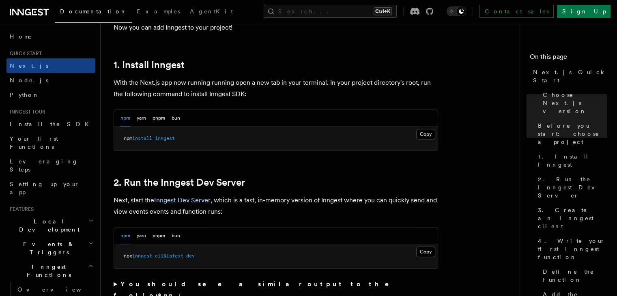
scroll to position [471, 0]
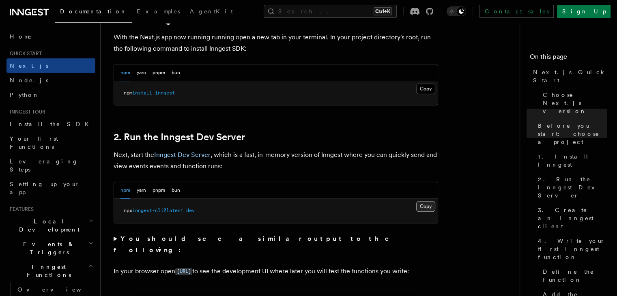
click at [427, 208] on button "Copy Copied" at bounding box center [426, 206] width 19 height 11
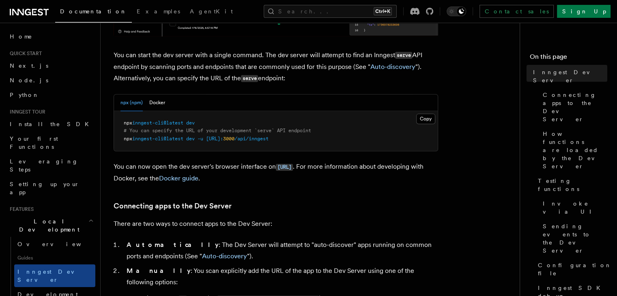
scroll to position [320, 0]
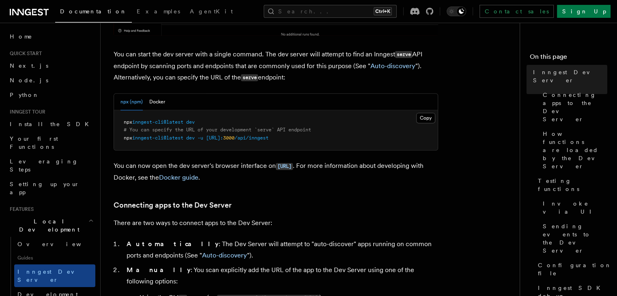
click at [177, 126] on pre "npx inngest-cli@latest dev # You can specify the URL of your development `serve…" at bounding box center [276, 130] width 324 height 40
click at [174, 124] on span "inngest-cli@latest" at bounding box center [157, 122] width 51 height 6
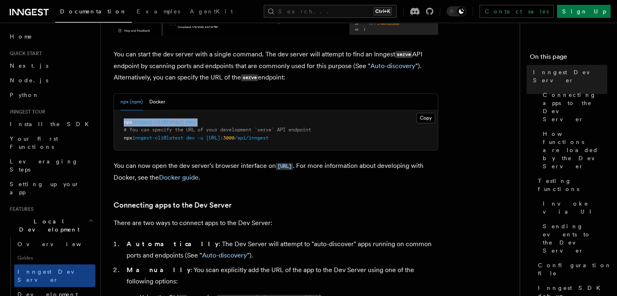
copy code "npx inngest-cli@latest dev"
